Goal: Check status: Check status

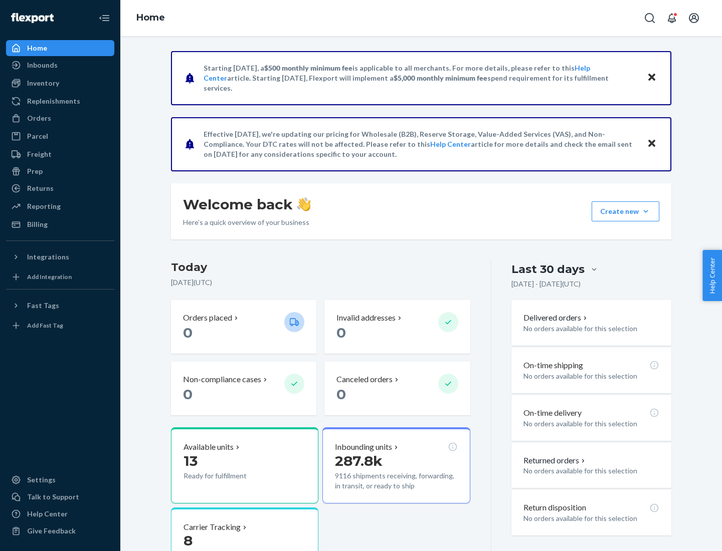
click at [645, 211] on button "Create new Create new inbound Create new order Create new product" at bounding box center [625, 211] width 68 height 20
click at [42, 65] on div "Inbounds" at bounding box center [42, 65] width 31 height 10
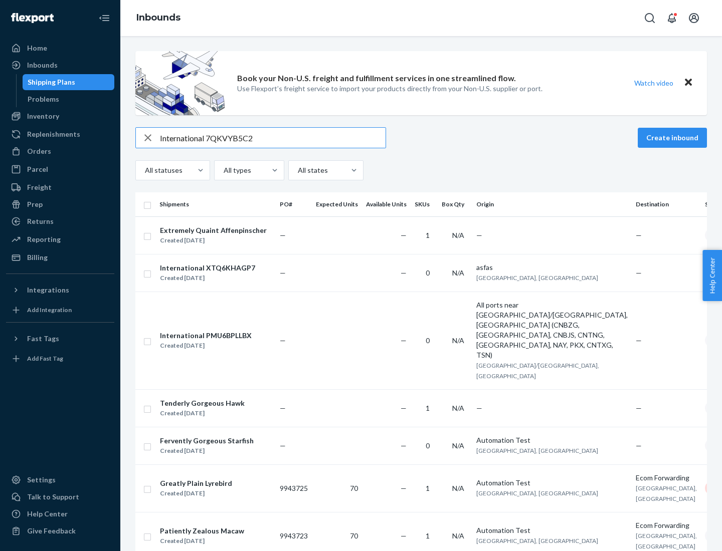
type input "International 7QKVYB5C29"
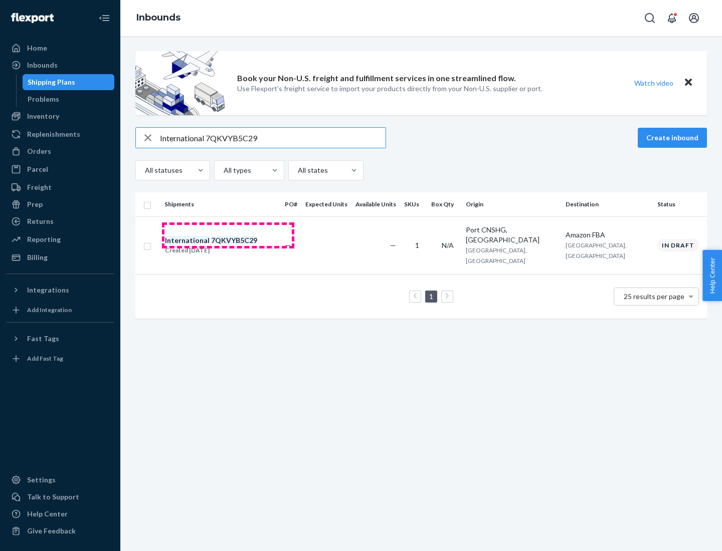
click at [228, 246] on div "Created [DATE]" at bounding box center [211, 251] width 92 height 10
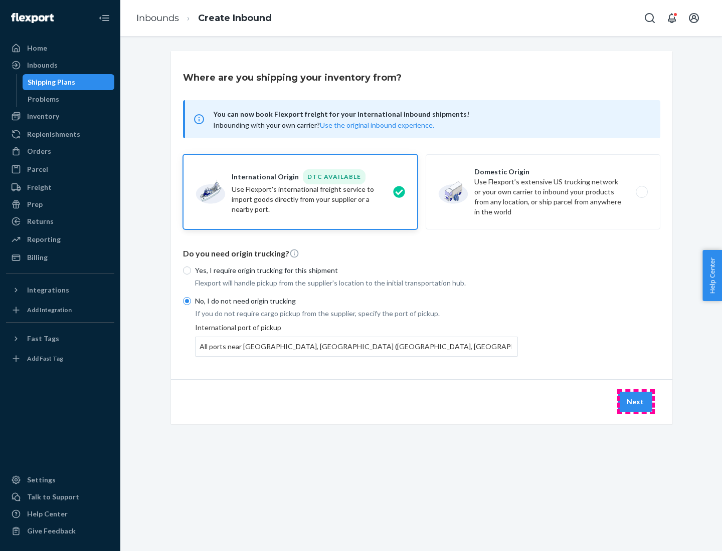
click at [635, 401] on button "Next" at bounding box center [635, 402] width 34 height 20
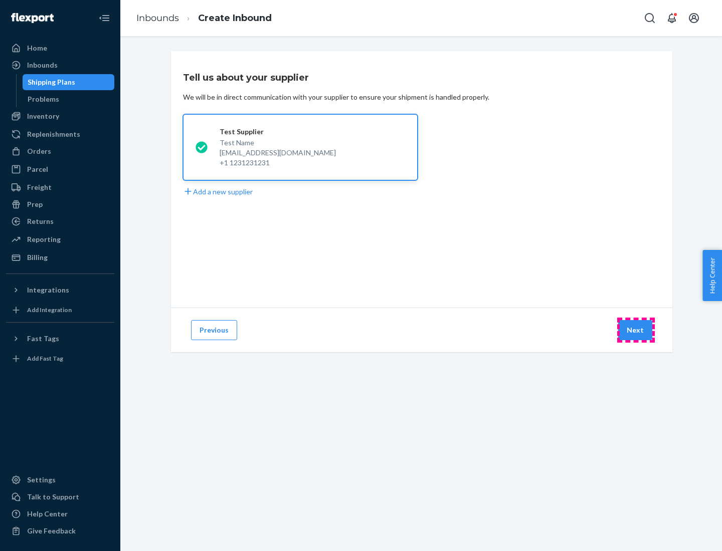
click at [635, 330] on button "Next" at bounding box center [635, 330] width 34 height 20
